Goal: Task Accomplishment & Management: Use online tool/utility

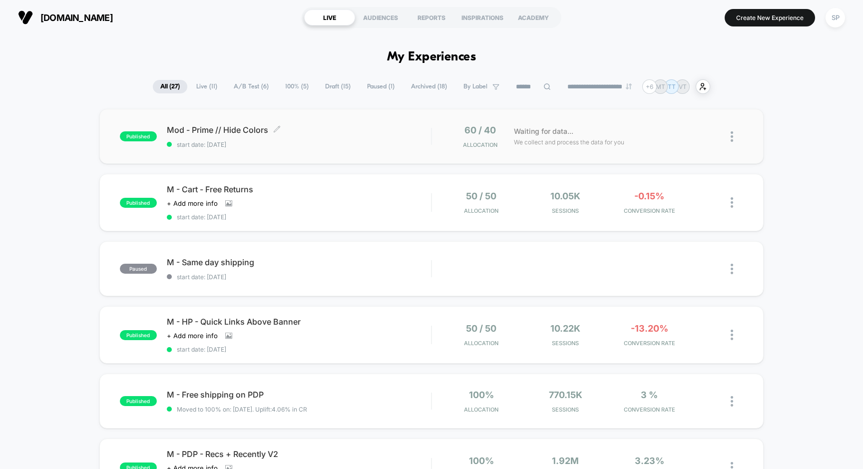
click at [383, 131] on span "Mod - Prime // Hide Colors Click to edit experience details" at bounding box center [299, 130] width 265 height 10
click at [248, 136] on div "Mod - Prime // Hide Colors Click to edit experience details Click to edit exper…" at bounding box center [299, 136] width 265 height 23
